Goal: Task Accomplishment & Management: Manage account settings

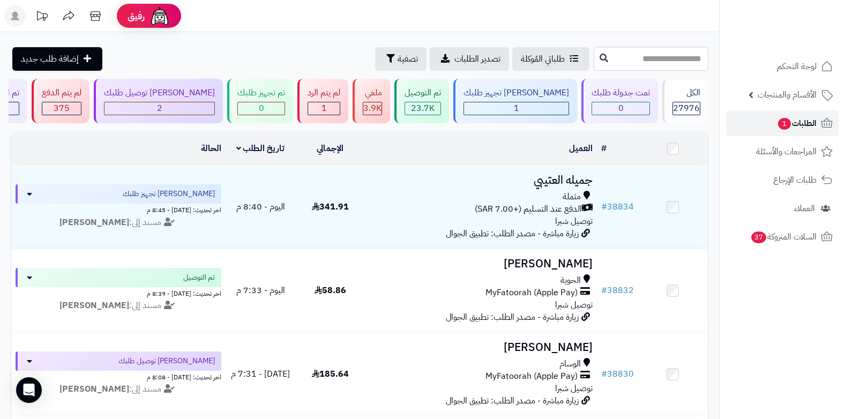
click at [760, 121] on link "الطلبات 1" at bounding box center [782, 123] width 113 height 26
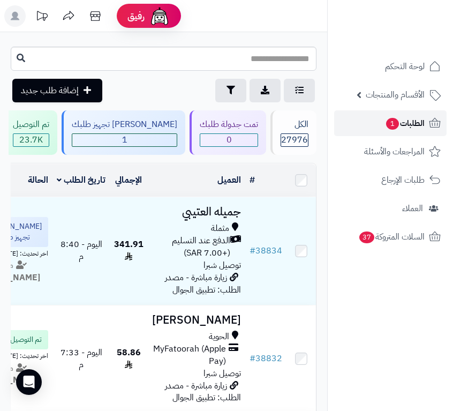
click at [371, 129] on link "الطلبات 1" at bounding box center [390, 123] width 113 height 26
click at [415, 125] on span "الطلبات 1" at bounding box center [405, 123] width 40 height 15
click at [398, 123] on span "الطلبات 1" at bounding box center [405, 123] width 40 height 15
click at [396, 121] on span "1" at bounding box center [392, 124] width 13 height 12
click at [391, 118] on span "1" at bounding box center [392, 123] width 13 height 12
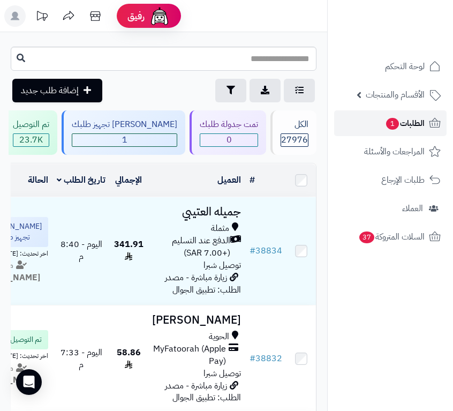
click at [401, 122] on span "الطلبات 1" at bounding box center [405, 123] width 40 height 15
click at [391, 125] on span "1" at bounding box center [392, 124] width 13 height 12
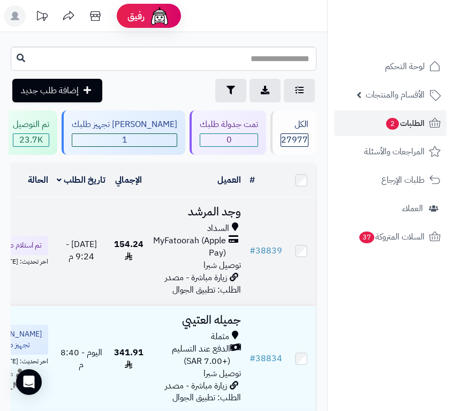
click at [195, 259] on span "MyFatoorah (Apple Pay)" at bounding box center [189, 247] width 74 height 25
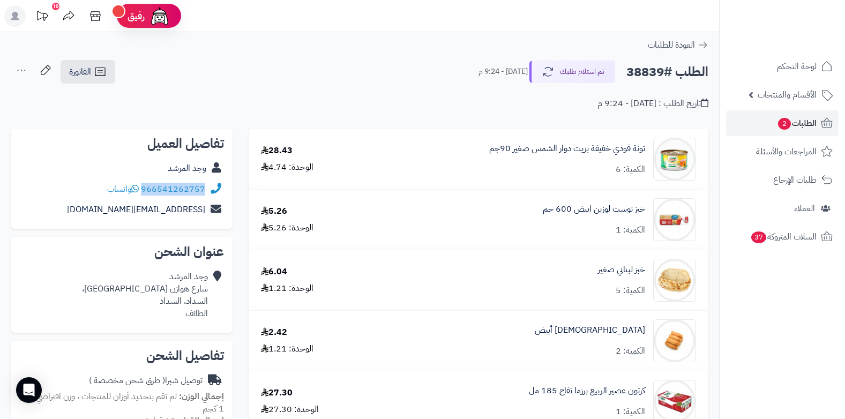
drag, startPoint x: 143, startPoint y: 190, endPoint x: 220, endPoint y: 189, distance: 77.7
click at [220, 189] on div "966541262757 واتساب" at bounding box center [121, 189] width 205 height 21
copy div "966541262757"
click at [346, 80] on div "الطلب #38839 تم استلام طلبك اليوم - 9:24 م الفاتورة طباعة الفاتورة إرسال الفاتو…" at bounding box center [360, 71] width 698 height 25
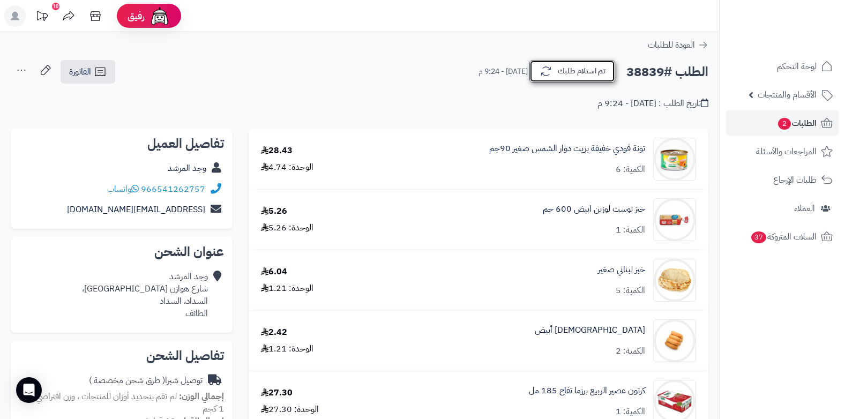
click at [453, 73] on button "تم استلام طلبك" at bounding box center [572, 71] width 86 height 23
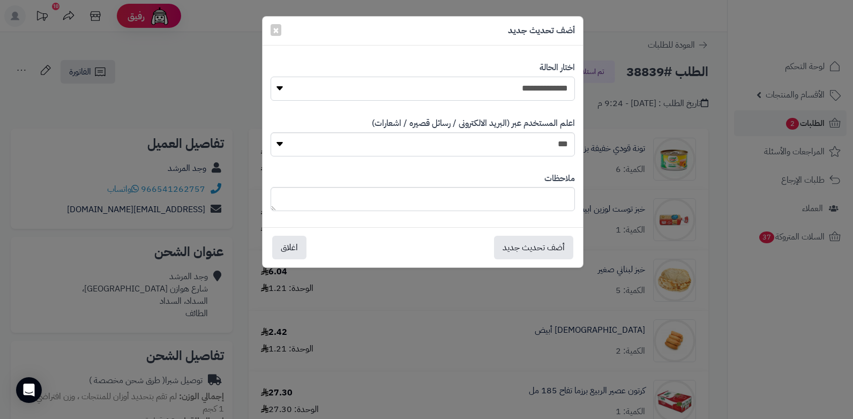
click at [453, 86] on select "**********" at bounding box center [423, 89] width 304 height 24
select select "*"
click at [271, 77] on select "**********" at bounding box center [423, 89] width 304 height 24
click at [453, 193] on textarea at bounding box center [423, 199] width 304 height 24
type textarea "***"
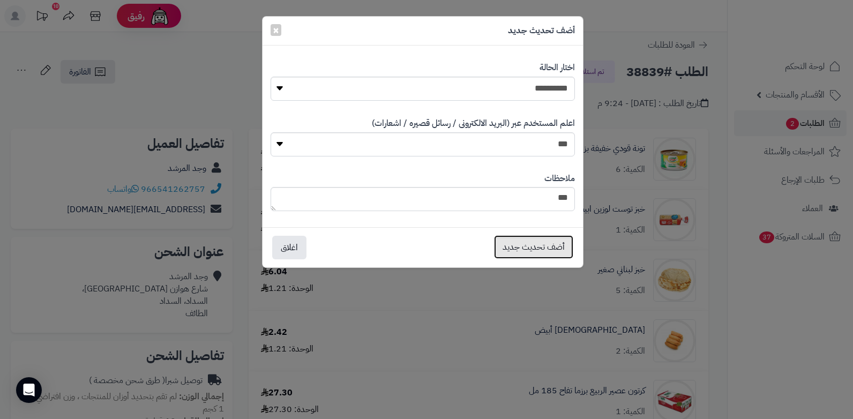
click at [453, 249] on button "أضف تحديث جديد" at bounding box center [533, 247] width 79 height 24
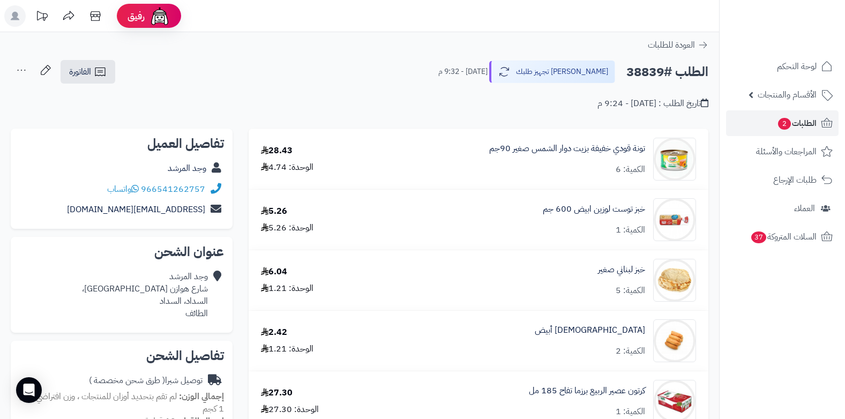
click at [25, 72] on icon at bounding box center [21, 69] width 21 height 21
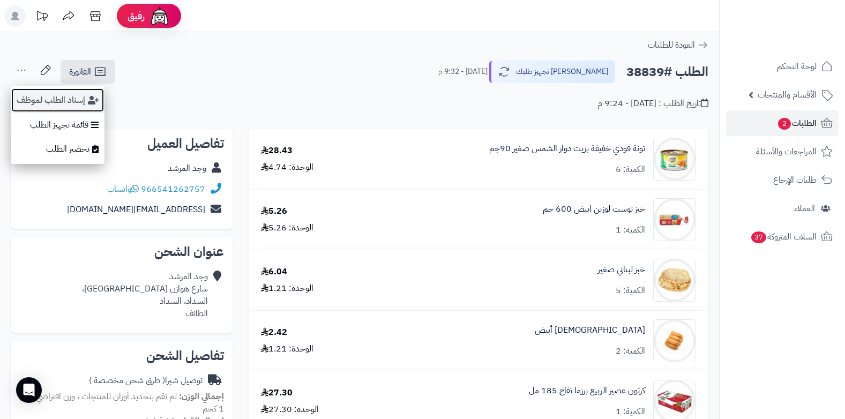
click at [42, 102] on button "إسناد الطلب لموظف" at bounding box center [58, 100] width 94 height 25
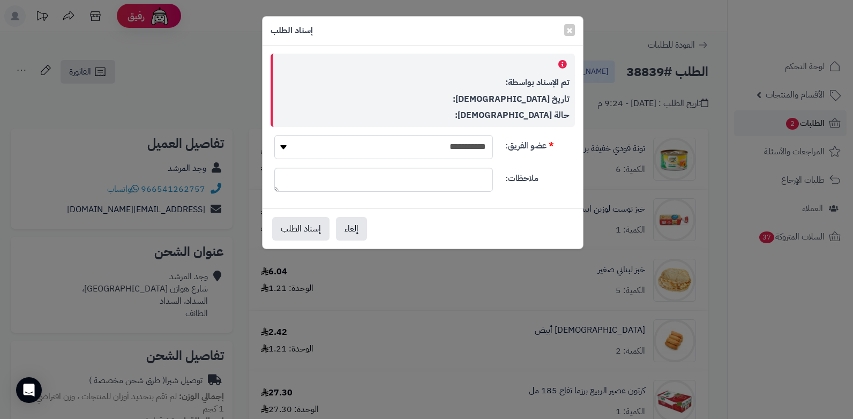
click at [342, 139] on select "**********" at bounding box center [383, 147] width 219 height 24
select select "**"
click at [274, 135] on select "**********" at bounding box center [383, 147] width 219 height 24
click at [288, 225] on button "إسناد الطلب" at bounding box center [300, 228] width 57 height 24
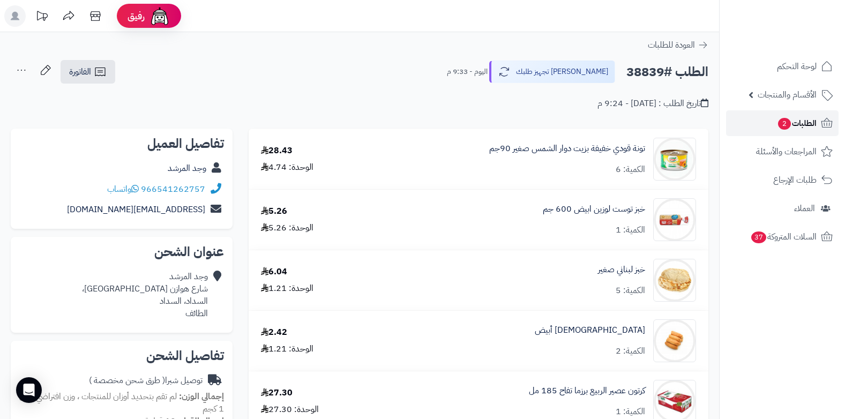
click at [772, 130] on link "الطلبات 2" at bounding box center [782, 123] width 113 height 26
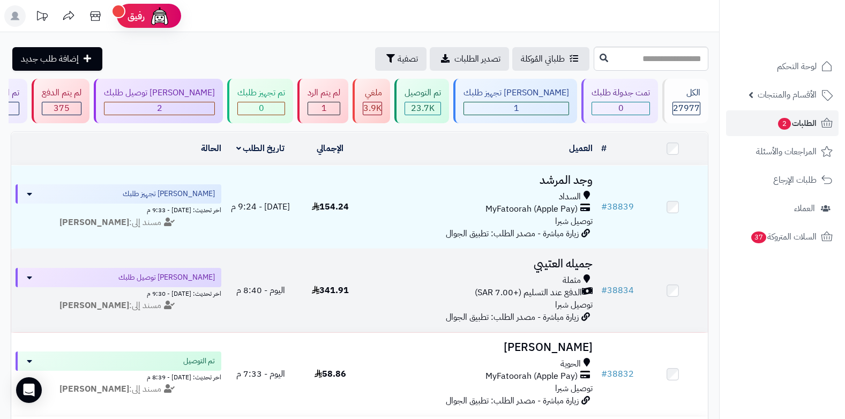
click at [555, 291] on span "الدفع عند التسليم (+7.00 SAR)" at bounding box center [528, 293] width 107 height 12
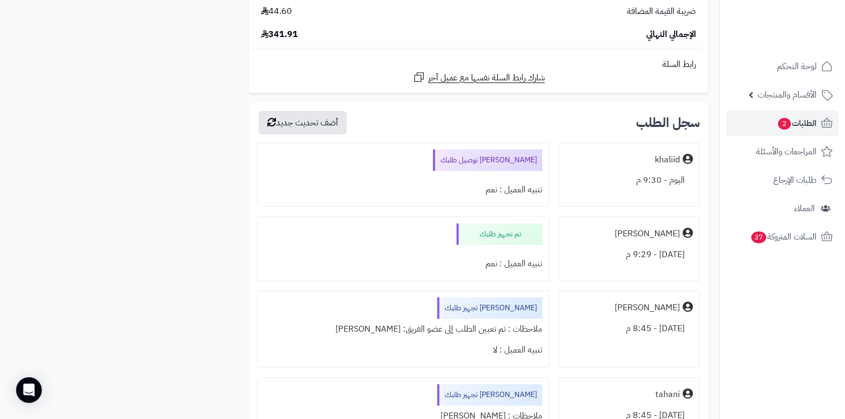
scroll to position [1393, 0]
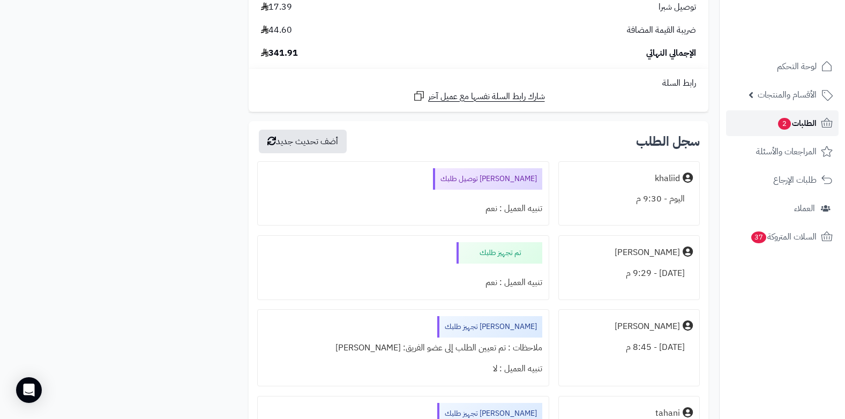
click at [777, 127] on span "الطلبات 2" at bounding box center [797, 123] width 40 height 15
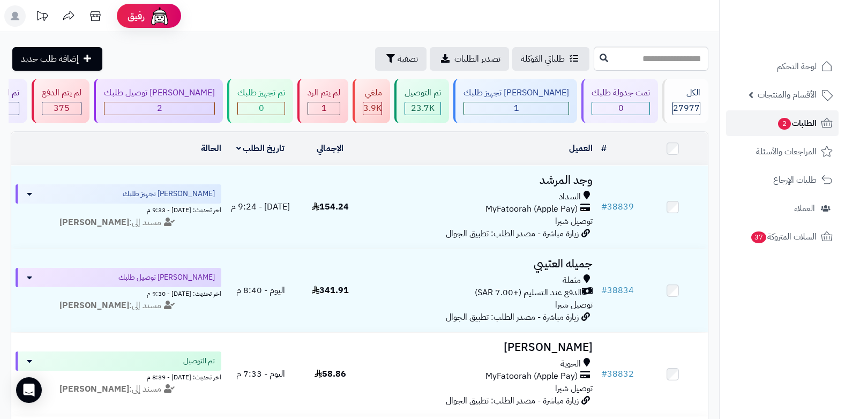
click at [777, 131] on link "الطلبات 2" at bounding box center [782, 123] width 113 height 26
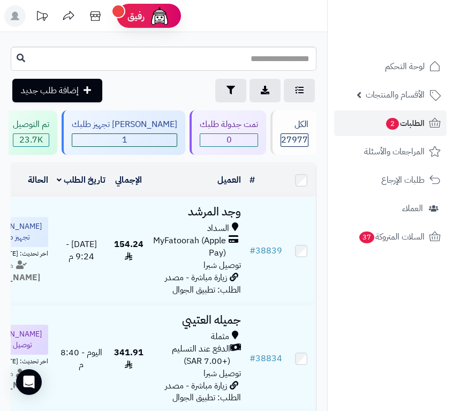
scroll to position [0, -272]
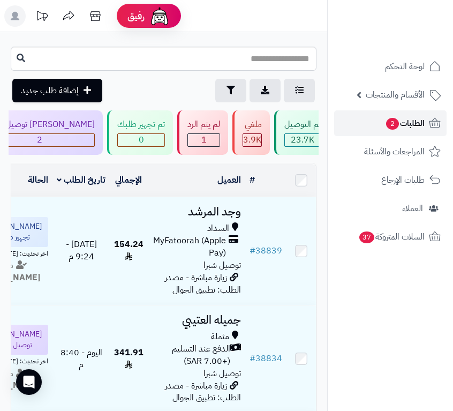
click at [390, 126] on span "2" at bounding box center [392, 124] width 13 height 12
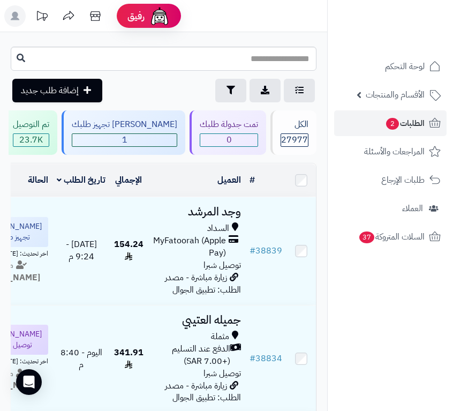
scroll to position [0, -272]
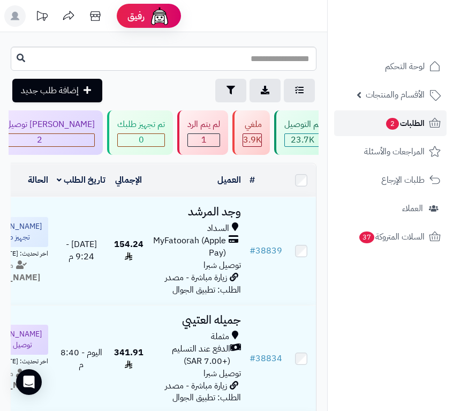
click at [368, 131] on link "الطلبات 2" at bounding box center [390, 123] width 113 height 26
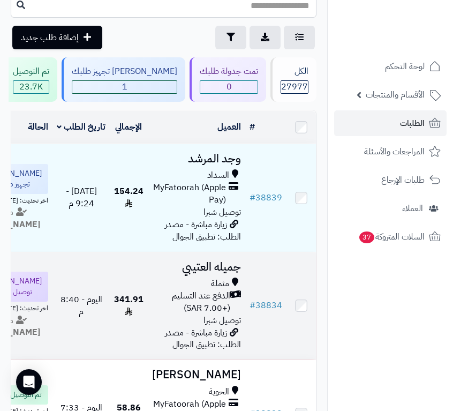
scroll to position [107, 0]
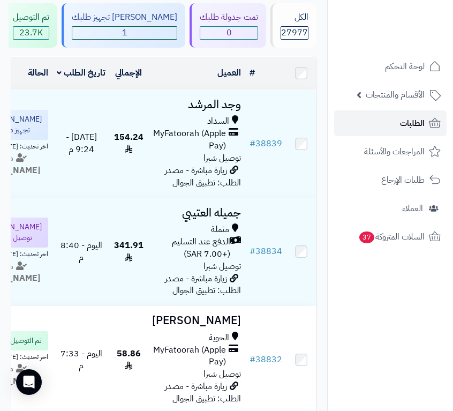
click at [409, 119] on span "الطلبات" at bounding box center [412, 123] width 25 height 15
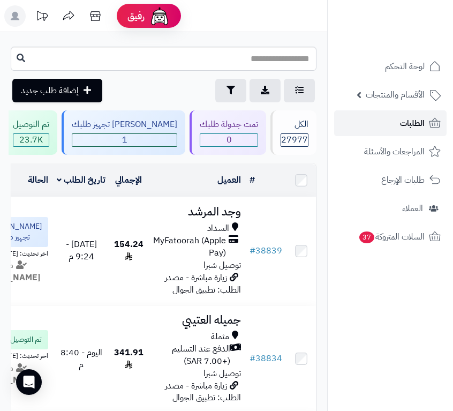
click at [416, 129] on span "الطلبات" at bounding box center [412, 123] width 25 height 15
click at [417, 116] on span "الطلبات" at bounding box center [412, 123] width 25 height 15
click at [407, 126] on span "الطلبات" at bounding box center [412, 123] width 25 height 15
click at [404, 127] on span "الطلبات" at bounding box center [412, 123] width 25 height 15
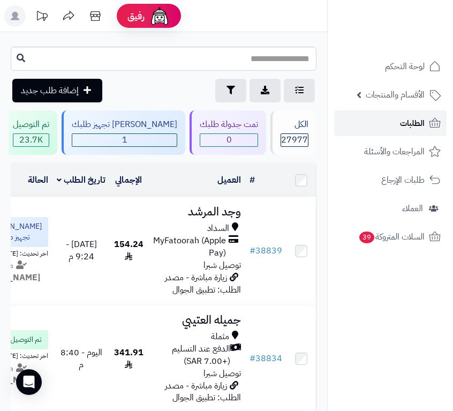
click at [395, 125] on link "الطلبات" at bounding box center [390, 123] width 113 height 26
click at [392, 125] on link "الطلبات" at bounding box center [390, 123] width 113 height 26
click at [405, 129] on span "الطلبات" at bounding box center [412, 123] width 25 height 15
click at [425, 122] on link "الطلبات" at bounding box center [390, 123] width 113 height 26
click at [404, 122] on span "الطلبات" at bounding box center [412, 123] width 25 height 15
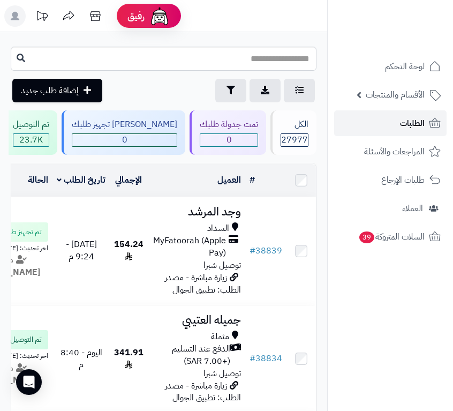
click at [418, 118] on span "الطلبات" at bounding box center [412, 123] width 25 height 15
click at [385, 124] on link "الطلبات" at bounding box center [390, 123] width 113 height 26
click at [399, 129] on link "الطلبات" at bounding box center [390, 123] width 113 height 26
click at [406, 130] on span "الطلبات" at bounding box center [412, 123] width 25 height 15
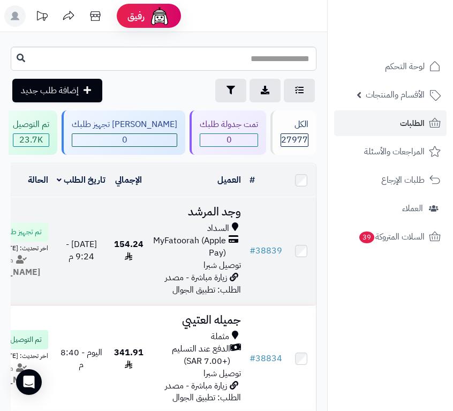
click at [97, 263] on span "[DATE] - 9:24 م" at bounding box center [81, 250] width 31 height 25
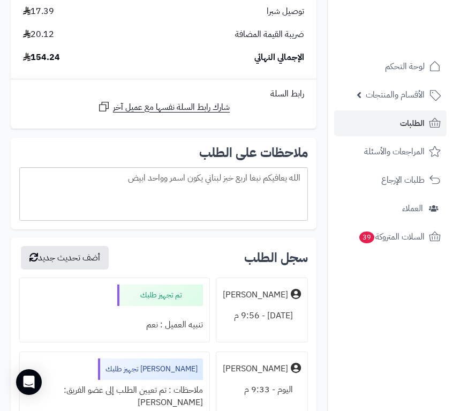
scroll to position [1125, 0]
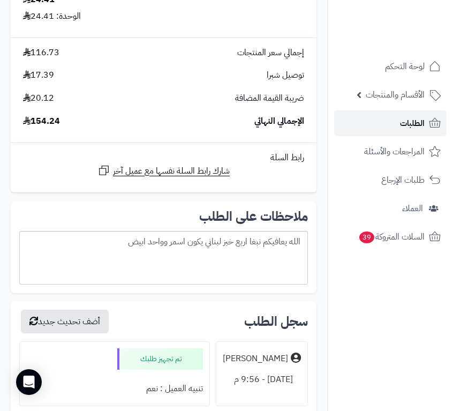
click at [411, 127] on span "الطلبات" at bounding box center [412, 123] width 25 height 15
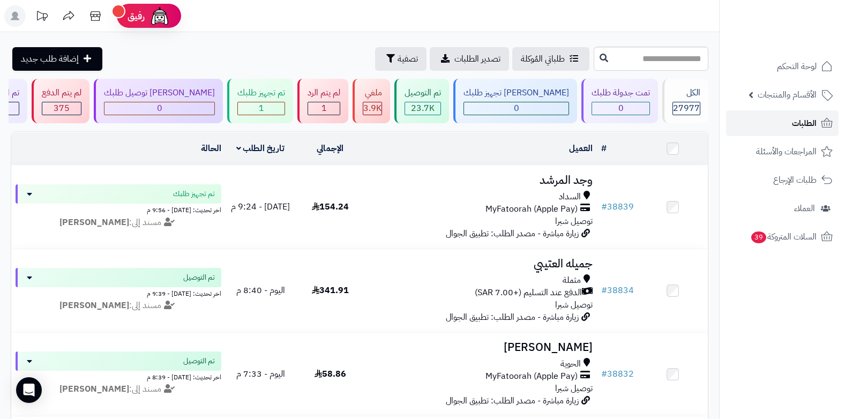
click at [453, 121] on span "الطلبات" at bounding box center [804, 123] width 25 height 15
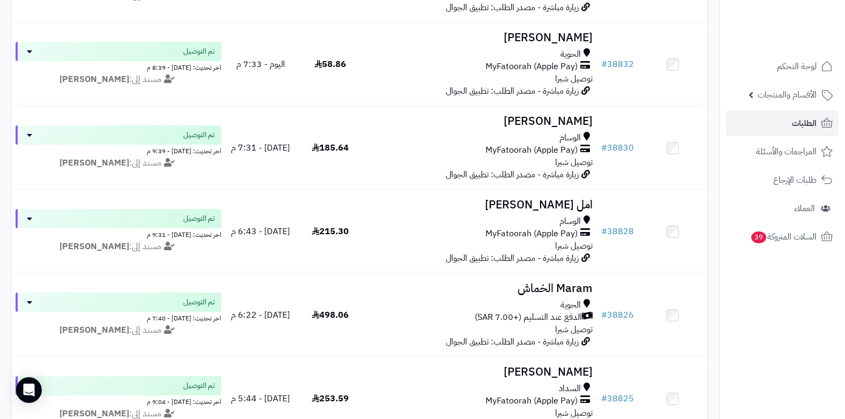
scroll to position [321, 0]
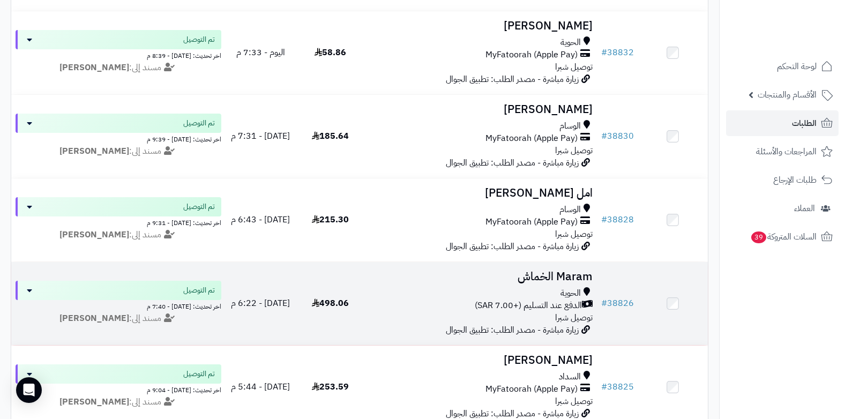
click at [701, 297] on td at bounding box center [673, 303] width 70 height 83
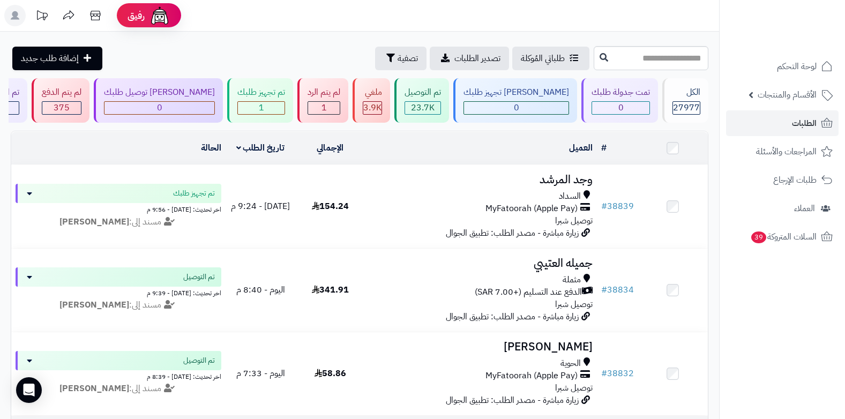
scroll to position [0, 0]
click at [783, 121] on link "الطلبات" at bounding box center [782, 123] width 113 height 26
click at [790, 125] on link "الطلبات" at bounding box center [782, 123] width 113 height 26
click at [793, 125] on span "الطلبات" at bounding box center [804, 123] width 25 height 15
click at [811, 129] on span "الطلبات" at bounding box center [804, 123] width 25 height 15
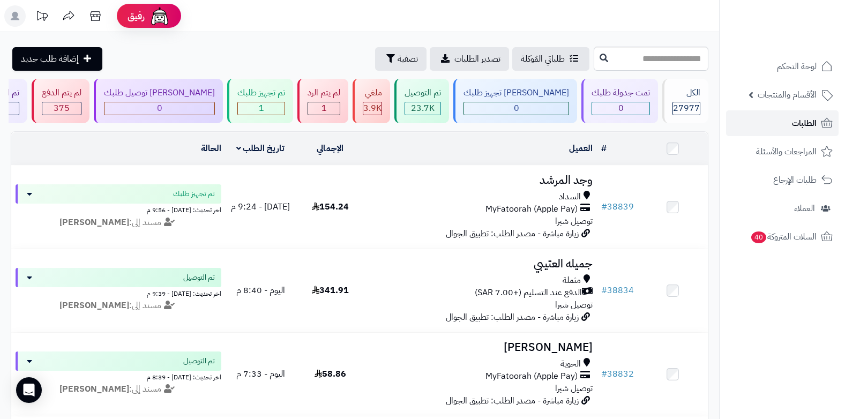
click at [811, 129] on span "الطلبات" at bounding box center [804, 123] width 25 height 15
click at [810, 122] on span "الطلبات" at bounding box center [804, 123] width 25 height 15
click at [791, 124] on link "الطلبات" at bounding box center [782, 123] width 113 height 26
click at [807, 127] on span "الطلبات" at bounding box center [804, 123] width 25 height 15
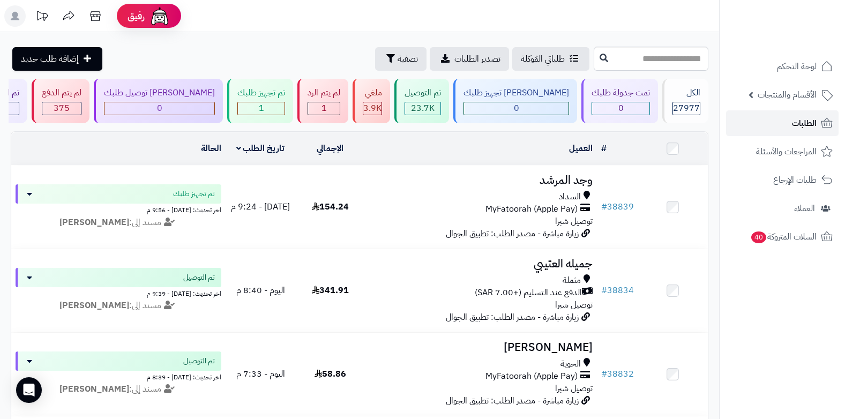
click at [804, 118] on span "الطلبات" at bounding box center [804, 123] width 25 height 15
